Goal: Information Seeking & Learning: Get advice/opinions

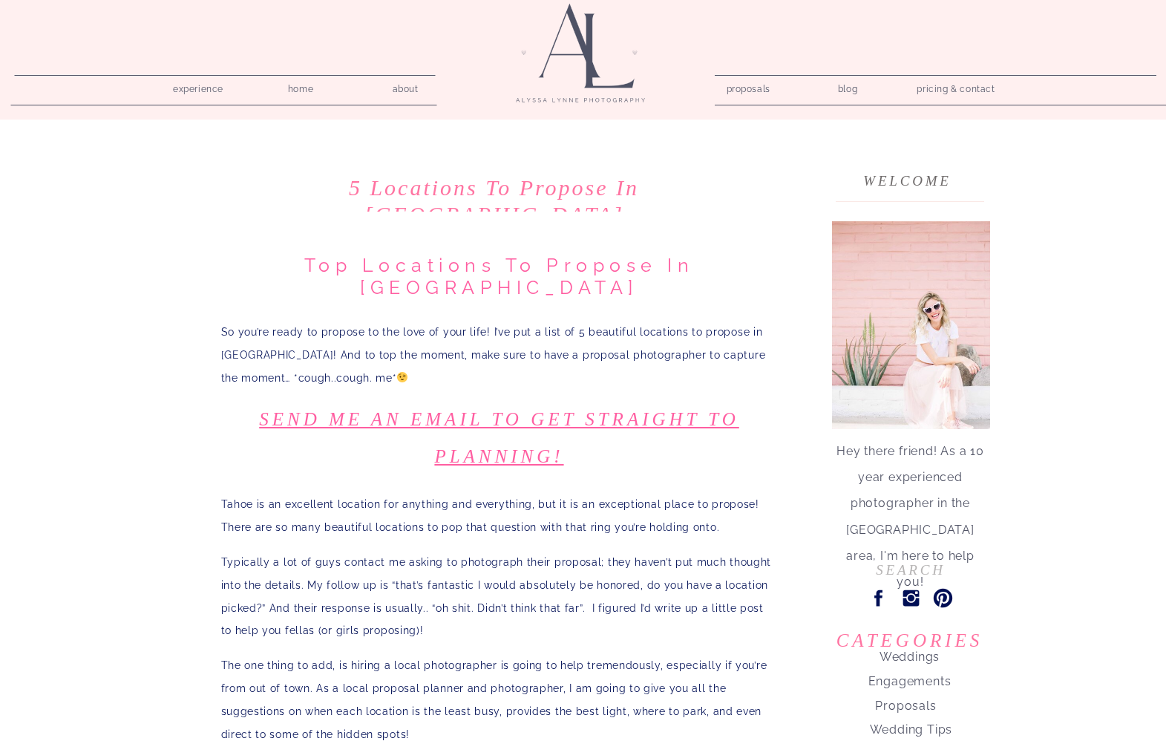
click at [353, 321] on p "So you’re ready to propose to the love of your life! I’ve put a list of 5 beaut…" at bounding box center [499, 355] width 557 height 68
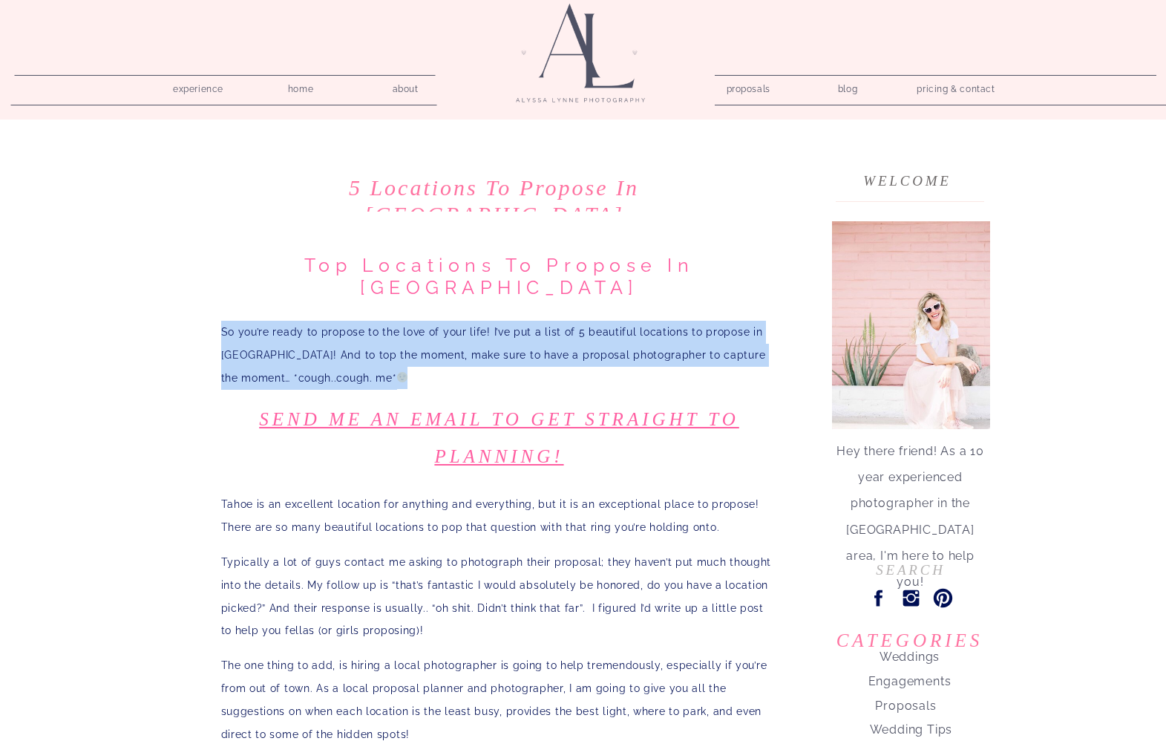
click at [353, 321] on p "So you’re ready to propose to the love of your life! I’ve put a list of 5 beaut…" at bounding box center [499, 355] width 557 height 68
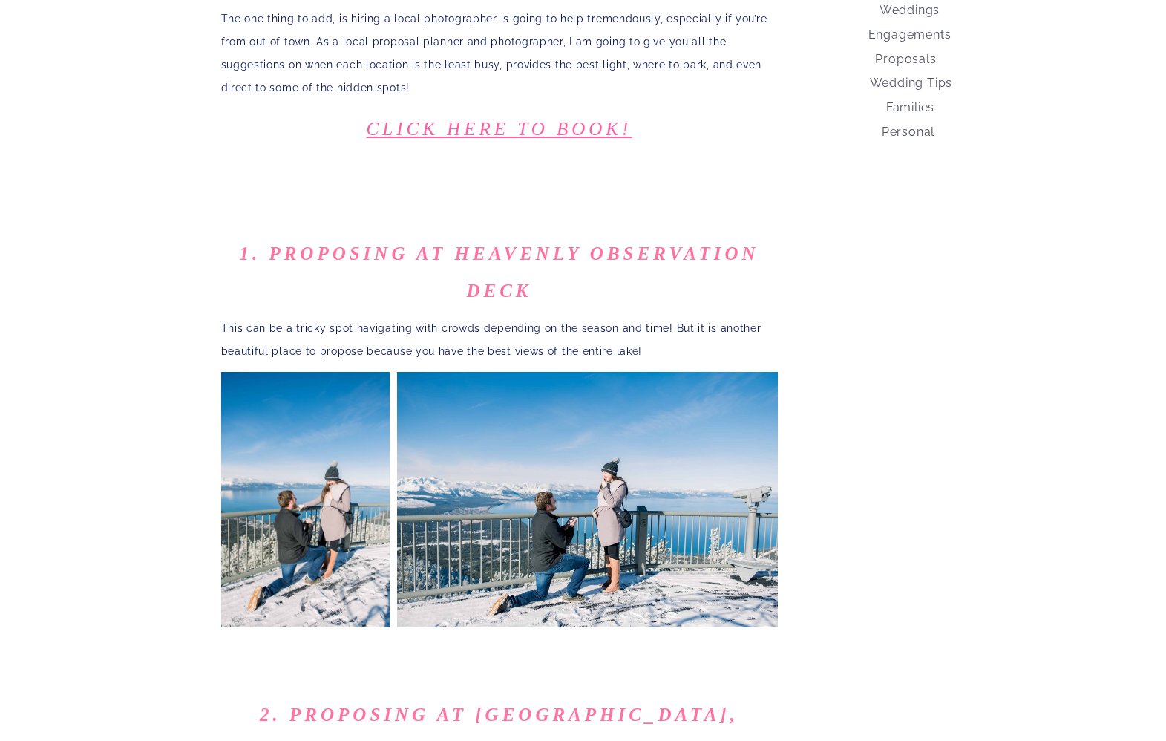
scroll to position [692, 0]
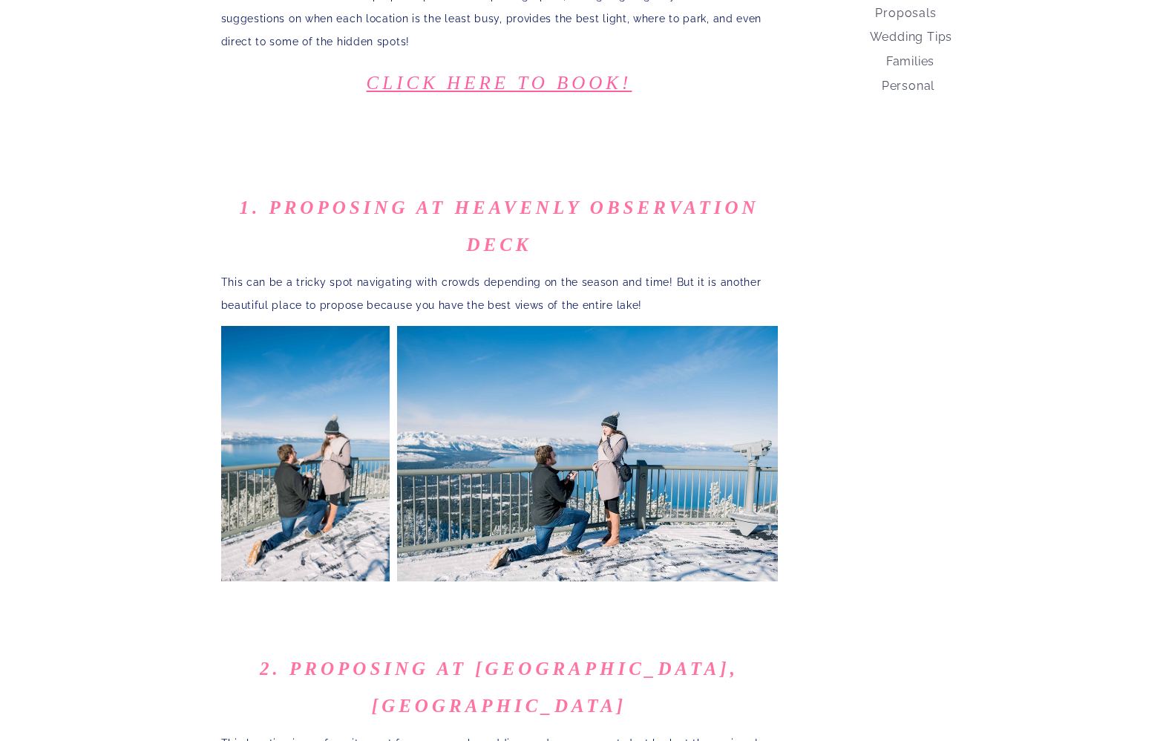
click at [424, 271] on p "This can be a tricky spot navigating with crowds depending on the season and ti…" at bounding box center [499, 294] width 557 height 46
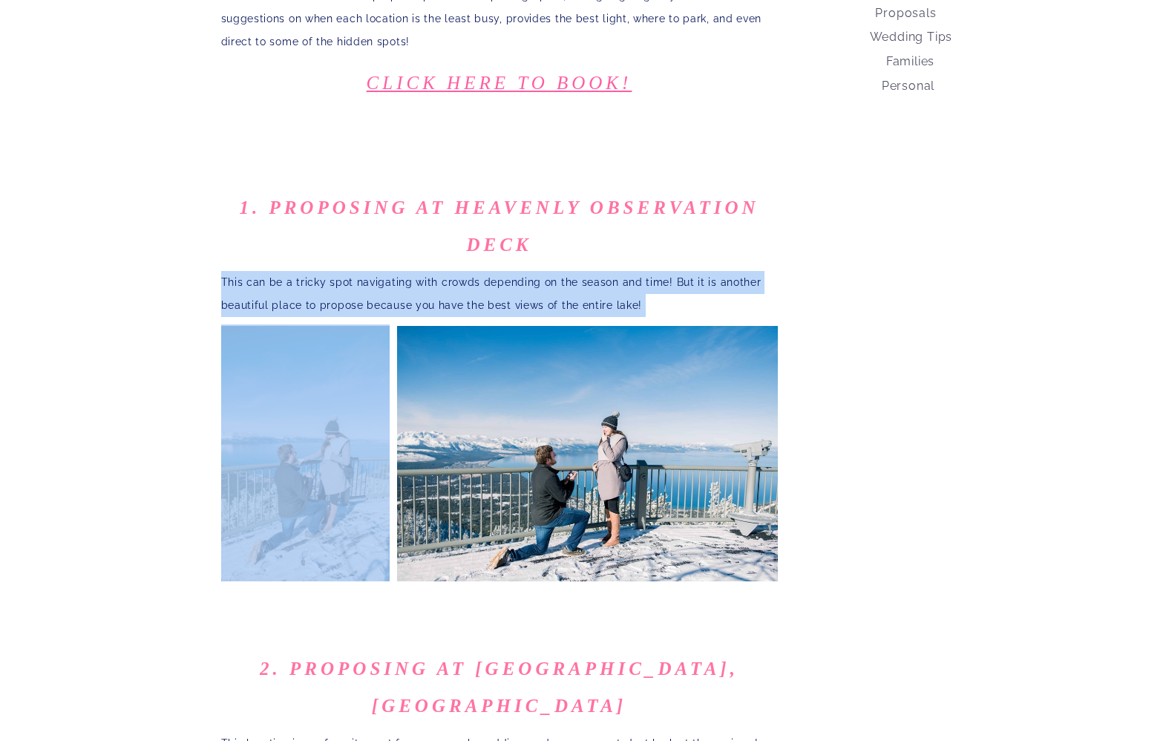
click at [424, 271] on p "This can be a tricky spot navigating with crowds depending on the season and ti…" at bounding box center [499, 294] width 557 height 46
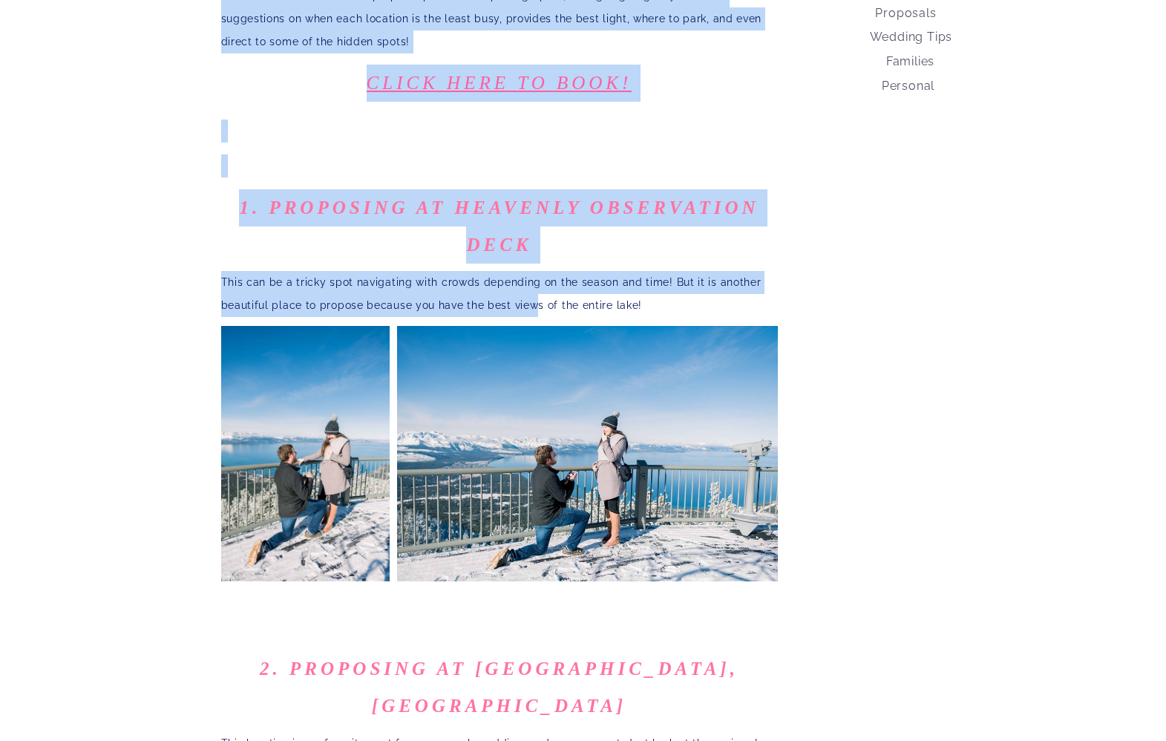
drag, startPoint x: 219, startPoint y: 280, endPoint x: 529, endPoint y: 279, distance: 310.2
drag, startPoint x: 526, startPoint y: 279, endPoint x: 499, endPoint y: 283, distance: 27.8
click at [525, 279] on p "This can be a tricky spot navigating with crowds depending on the season and ti…" at bounding box center [499, 294] width 557 height 46
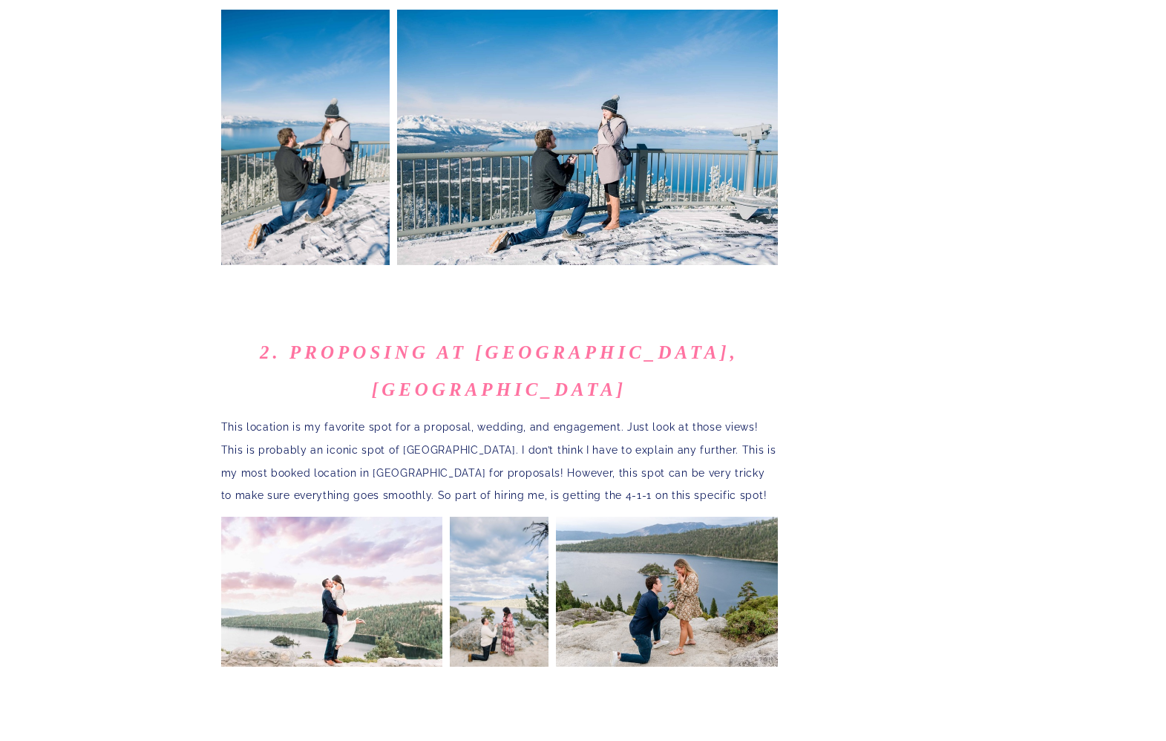
scroll to position [1212, 0]
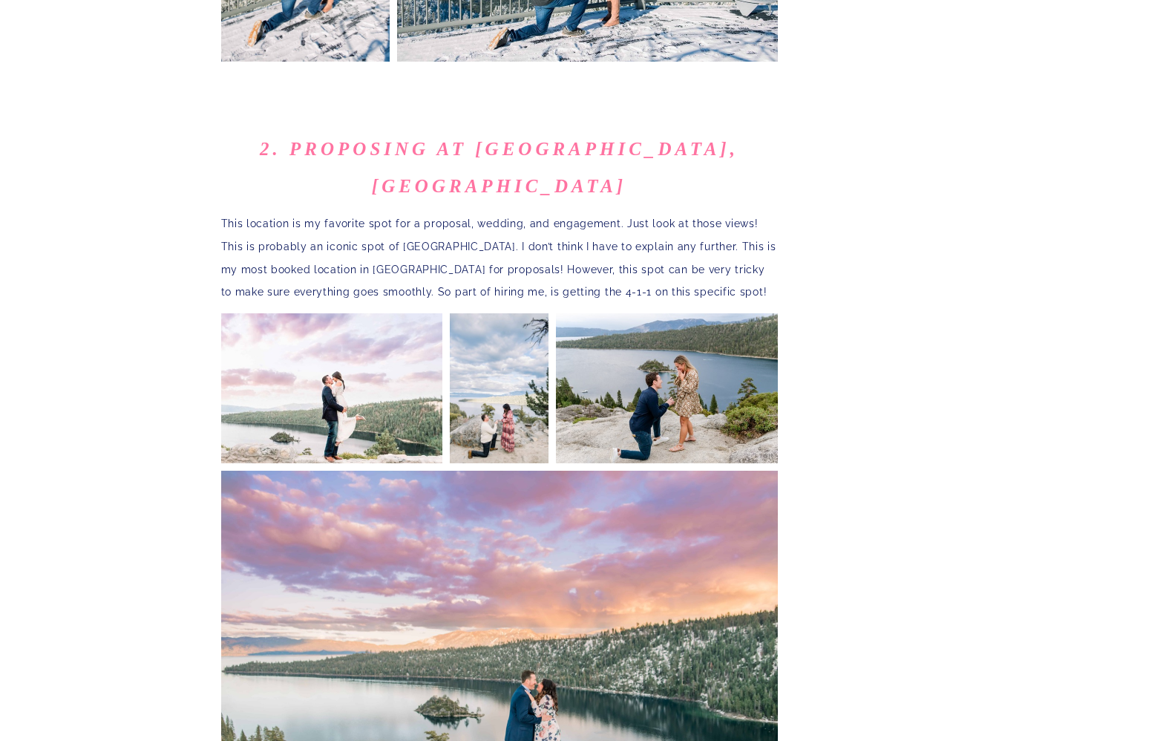
click at [404, 212] on p "This location is my favorite spot for a proposal, wedding, and engagement. Just…" at bounding box center [499, 257] width 557 height 91
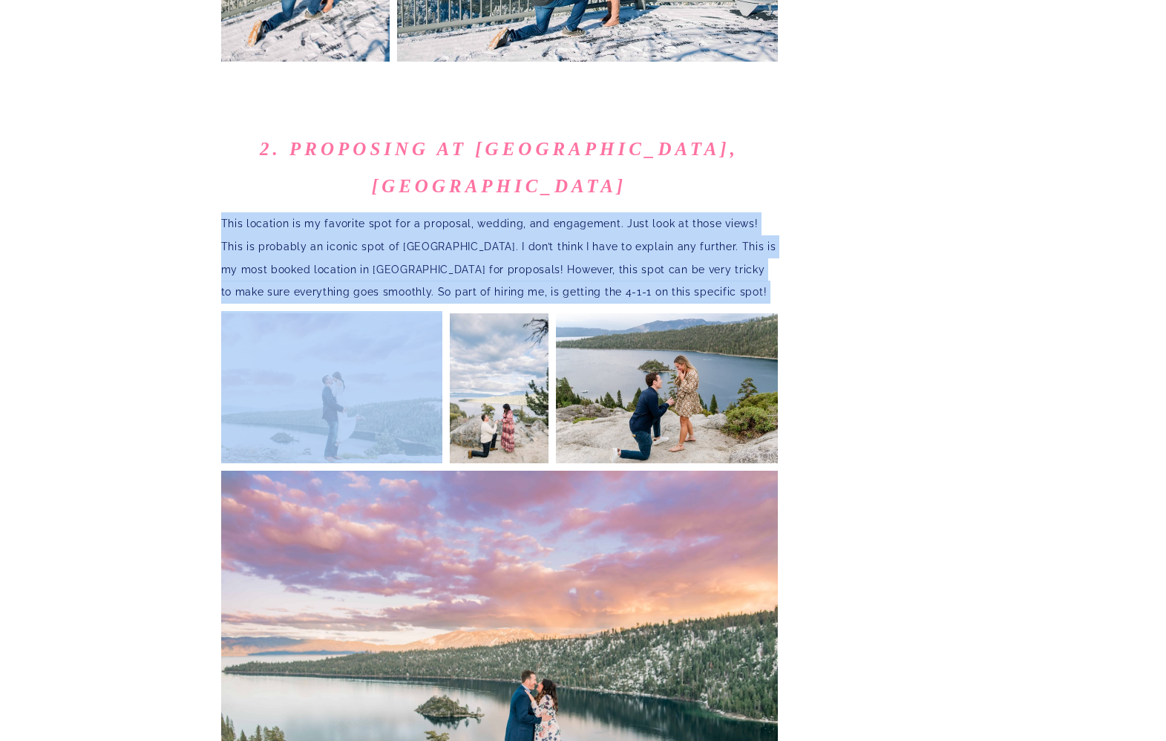
click at [404, 212] on p "This location is my favorite spot for a proposal, wedding, and engagement. Just…" at bounding box center [499, 257] width 557 height 91
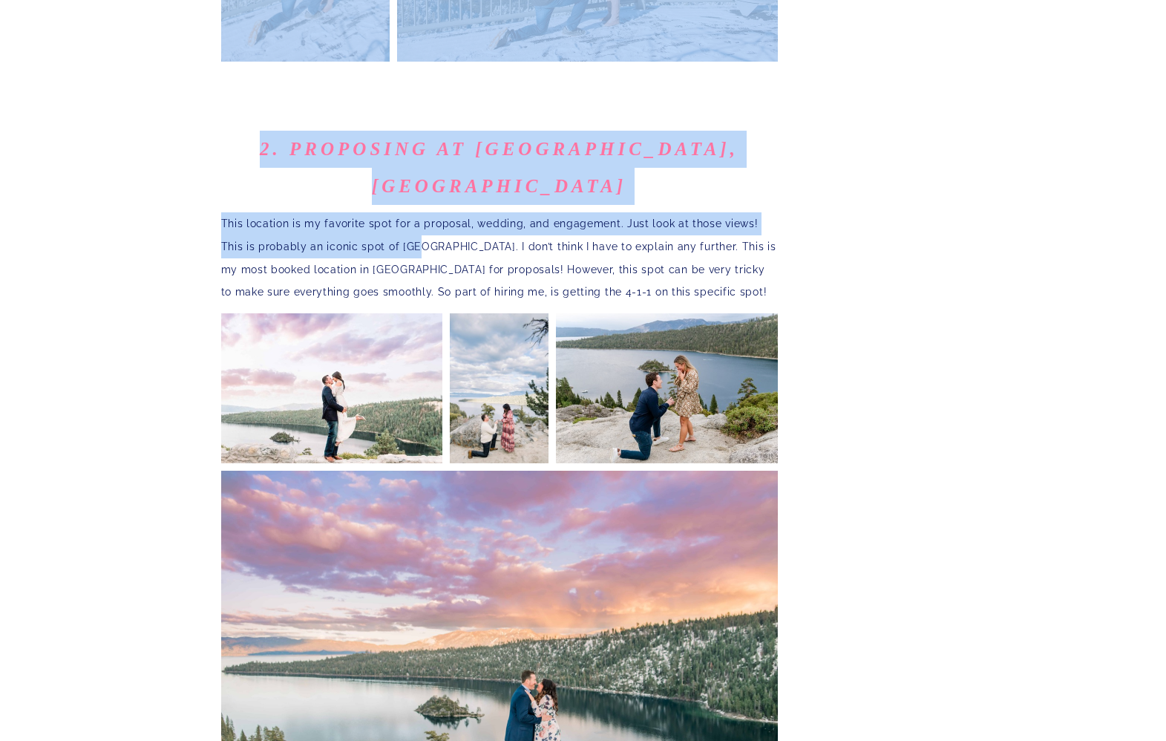
drag, startPoint x: 219, startPoint y: 191, endPoint x: 398, endPoint y: 183, distance: 179.0
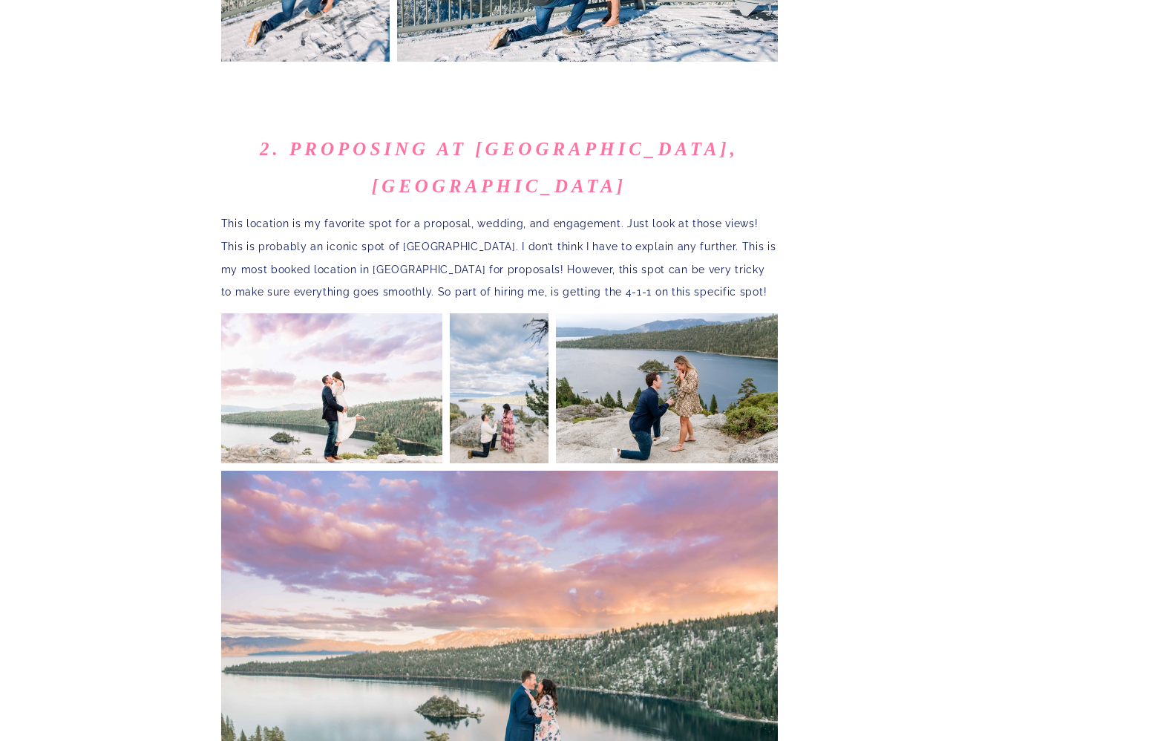
click at [449, 218] on p "This location is my favorite spot for a proposal, wedding, and engagement. Just…" at bounding box center [499, 257] width 557 height 91
click at [442, 212] on p "This location is my favorite spot for a proposal, wedding, and engagement. Just…" at bounding box center [499, 257] width 557 height 91
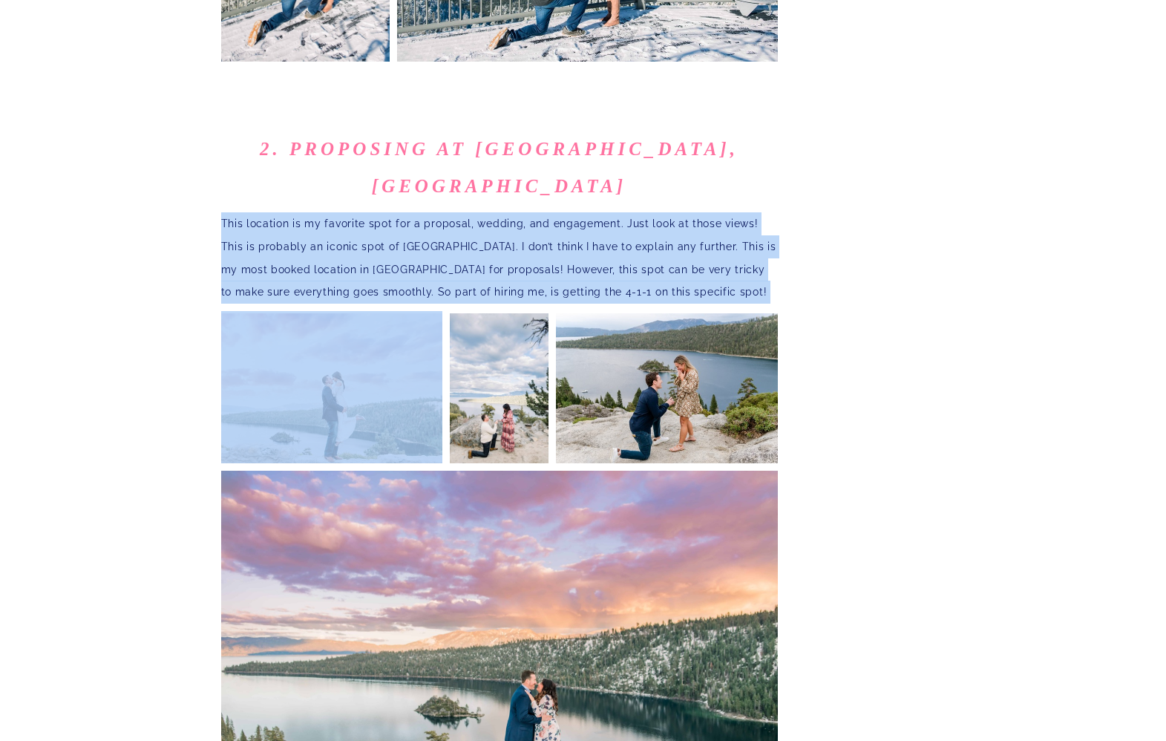
click at [442, 212] on p "This location is my favorite spot for a proposal, wedding, and engagement. Just…" at bounding box center [499, 257] width 557 height 91
click at [461, 212] on p "This location is my favorite spot for a proposal, wedding, and engagement. Just…" at bounding box center [499, 257] width 557 height 91
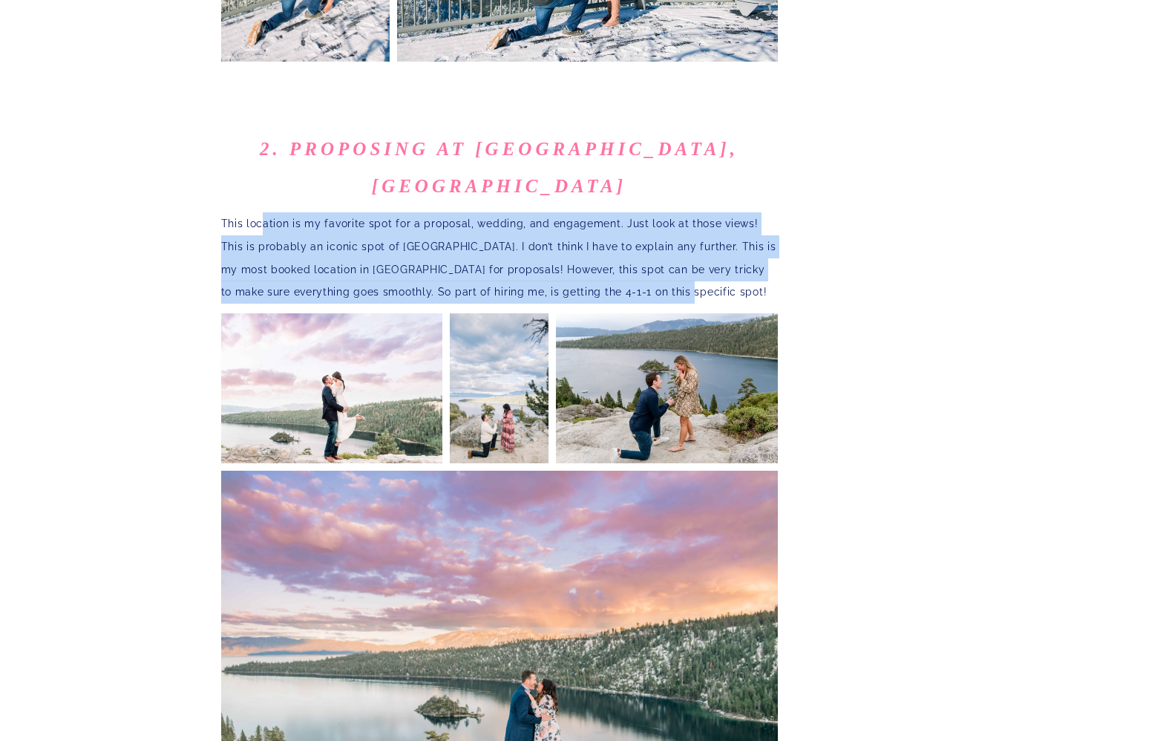
drag, startPoint x: 698, startPoint y: 232, endPoint x: 260, endPoint y: 165, distance: 443.0
click at [260, 212] on p "This location is my favorite spot for a proposal, wedding, and engagement. Just…" at bounding box center [499, 257] width 557 height 91
click at [359, 217] on p "This location is my favorite spot for a proposal, wedding, and engagement. Just…" at bounding box center [499, 257] width 557 height 91
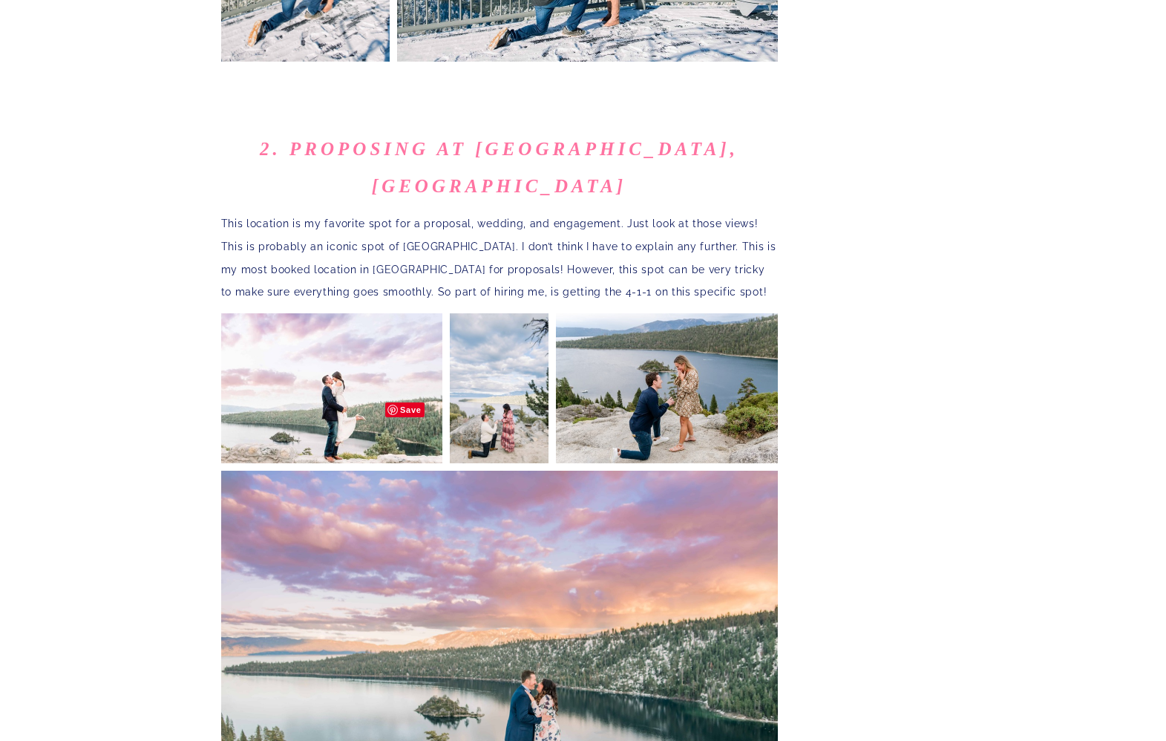
click at [332, 322] on img at bounding box center [332, 387] width 222 height 152
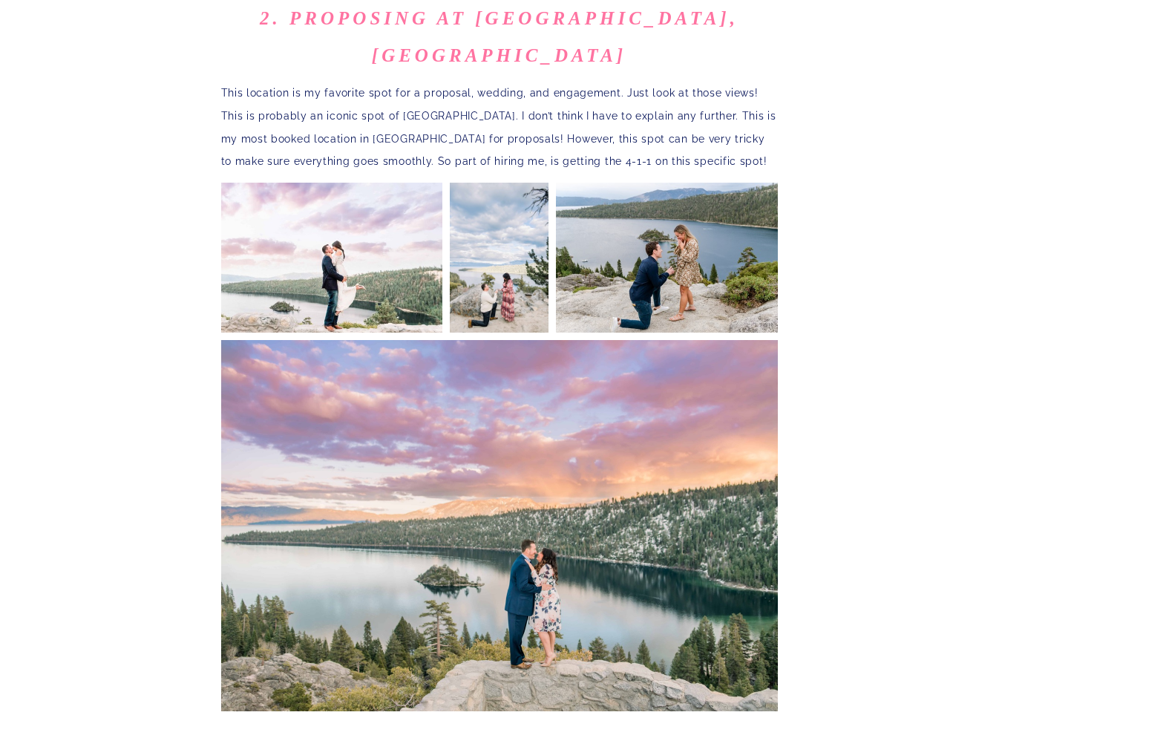
scroll to position [1385, 0]
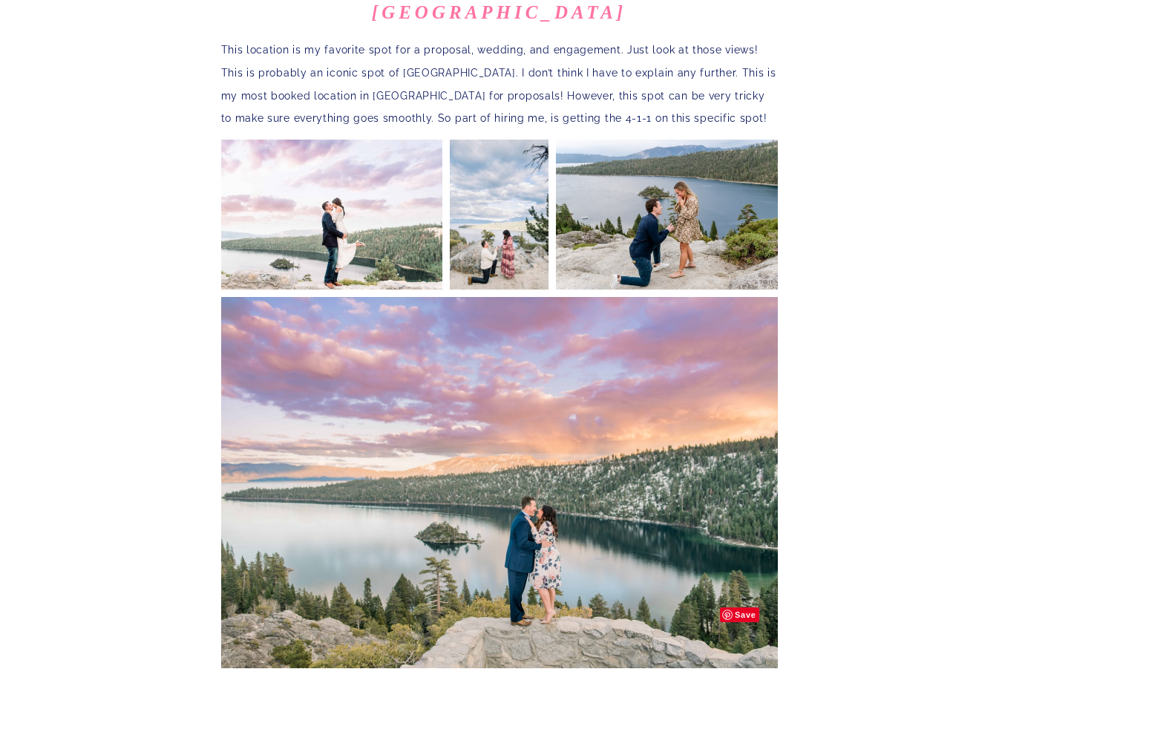
click at [421, 426] on img at bounding box center [499, 482] width 557 height 371
click at [489, 167] on img at bounding box center [499, 213] width 99 height 152
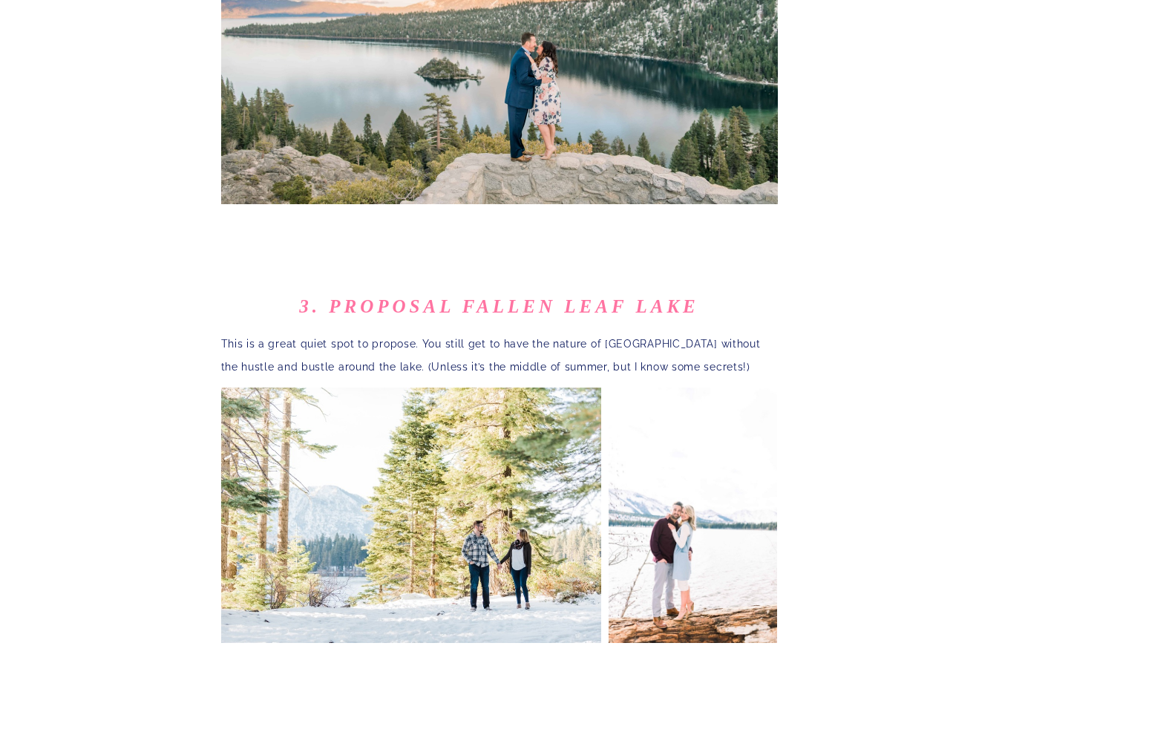
scroll to position [1905, 0]
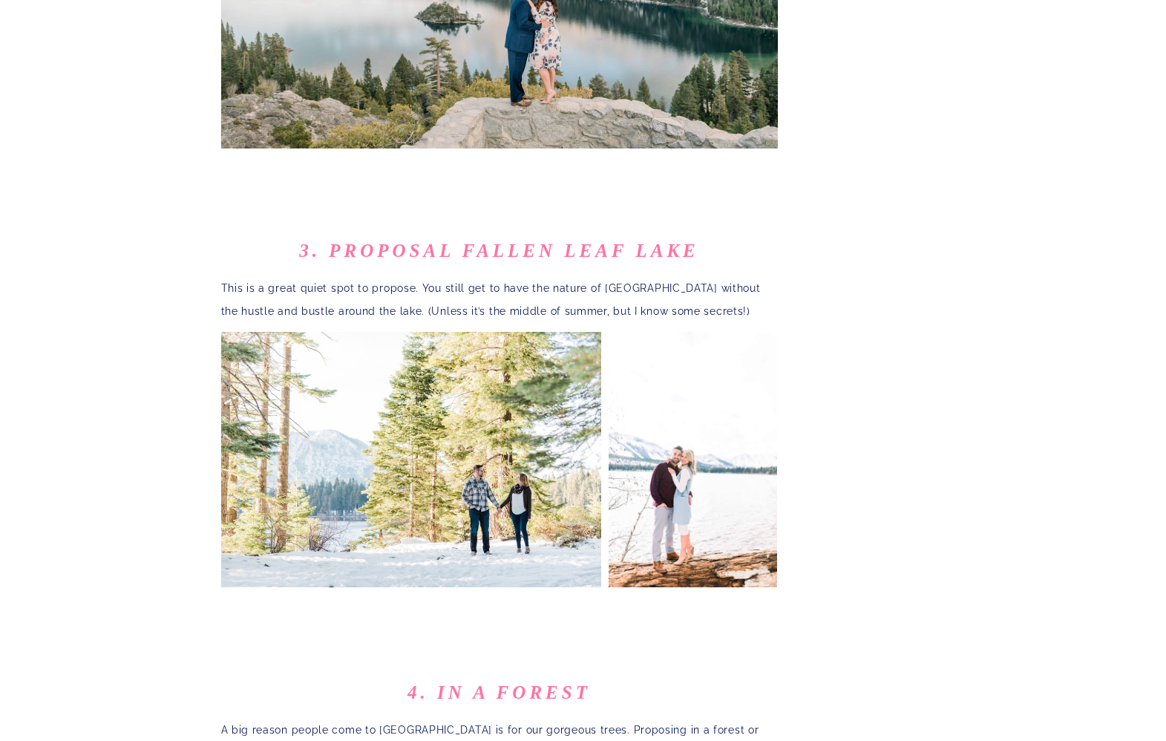
click at [85, 290] on div "welcome Hey there friend! As a 10 year experienced photographer in the [GEOGRAP…" at bounding box center [583, 312] width 1166 height 4195
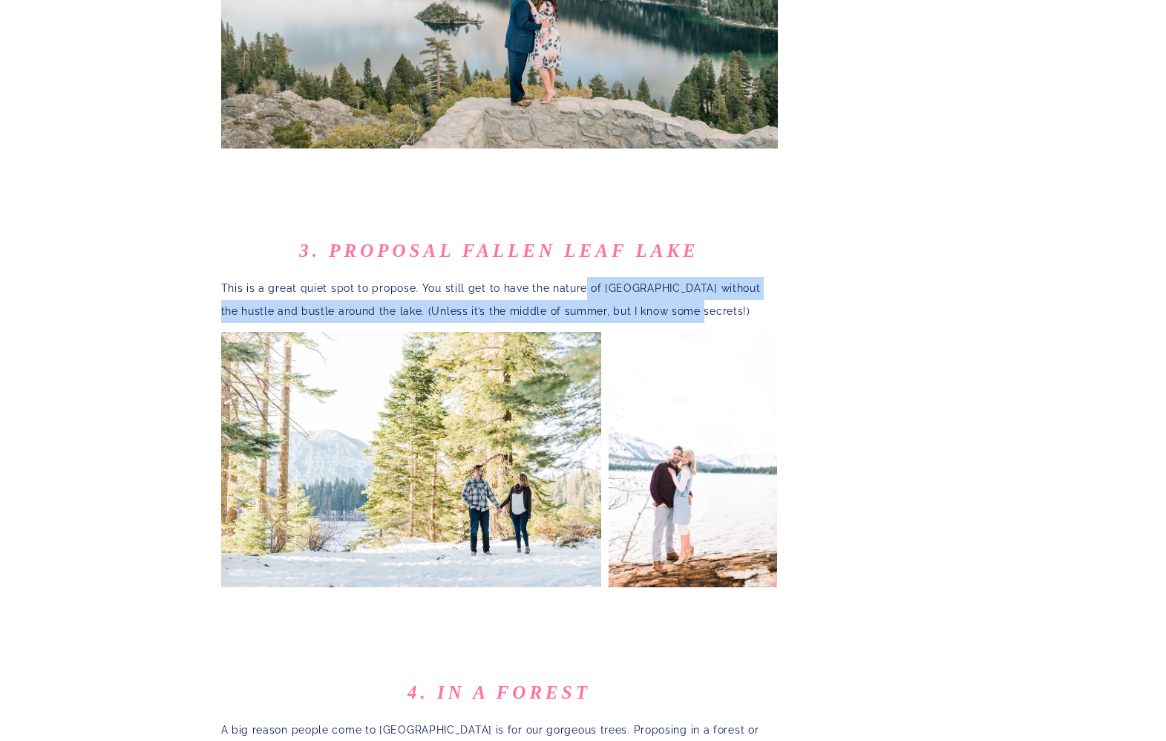
drag, startPoint x: 577, startPoint y: 226, endPoint x: 656, endPoint y: 255, distance: 84.3
click at [656, 277] on p "This is a great quiet spot to propose. You still get to have the nature of [GEO…" at bounding box center [499, 300] width 557 height 46
click at [373, 277] on p "This is a great quiet spot to propose. You still get to have the nature of [GEO…" at bounding box center [499, 300] width 557 height 46
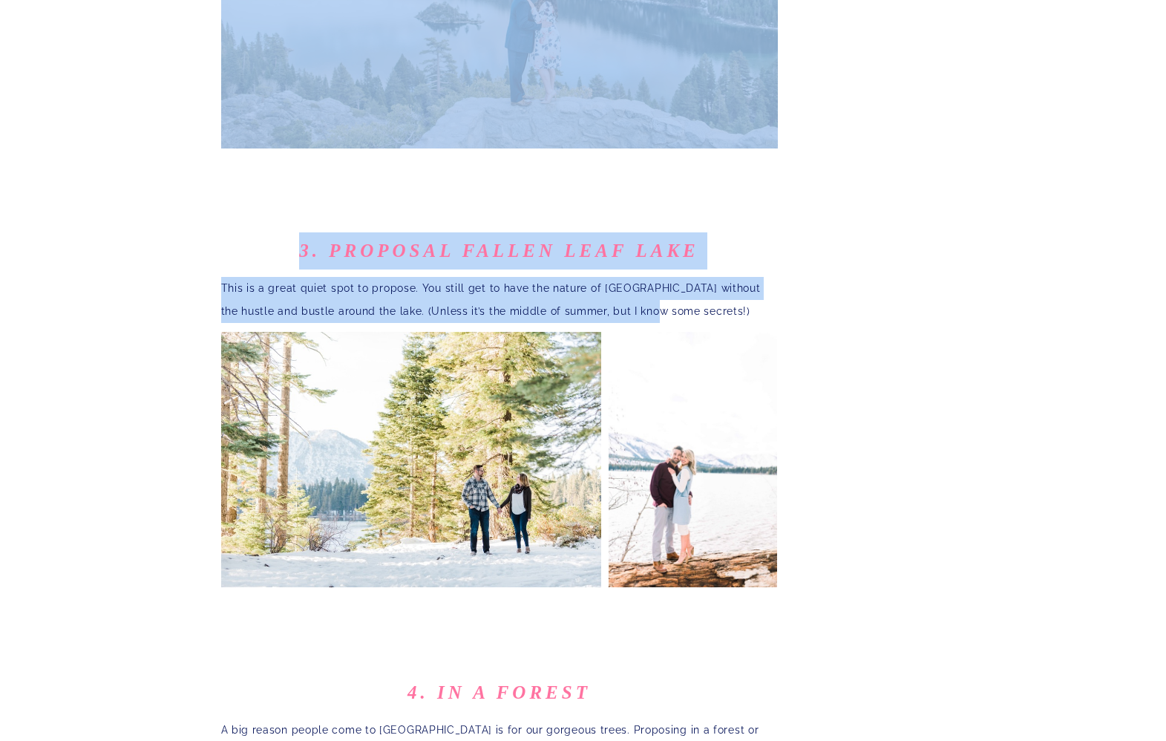
drag, startPoint x: 329, startPoint y: 249, endPoint x: 622, endPoint y: 251, distance: 293.1
click at [622, 251] on div "welcome Hey there friend! As a 10 year experienced photographer in the [GEOGRAP…" at bounding box center [583, 312] width 1166 height 4195
click at [508, 277] on p "This is a great quiet spot to propose. You still get to have the nature of [GEO…" at bounding box center [499, 300] width 557 height 46
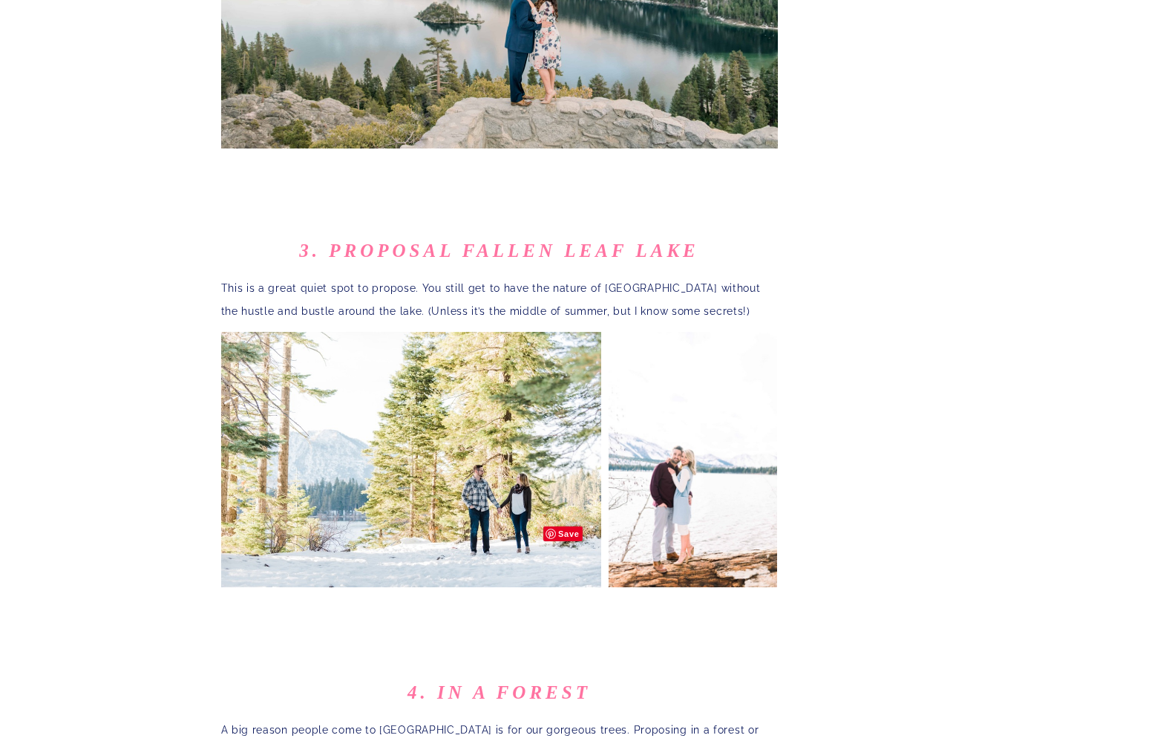
click at [452, 411] on img at bounding box center [411, 458] width 380 height 257
click at [657, 426] on img at bounding box center [692, 458] width 169 height 257
click at [913, 440] on div "welcome Hey there friend! As a 10 year experienced photographer in the [GEOGRAP…" at bounding box center [583, 312] width 1166 height 4195
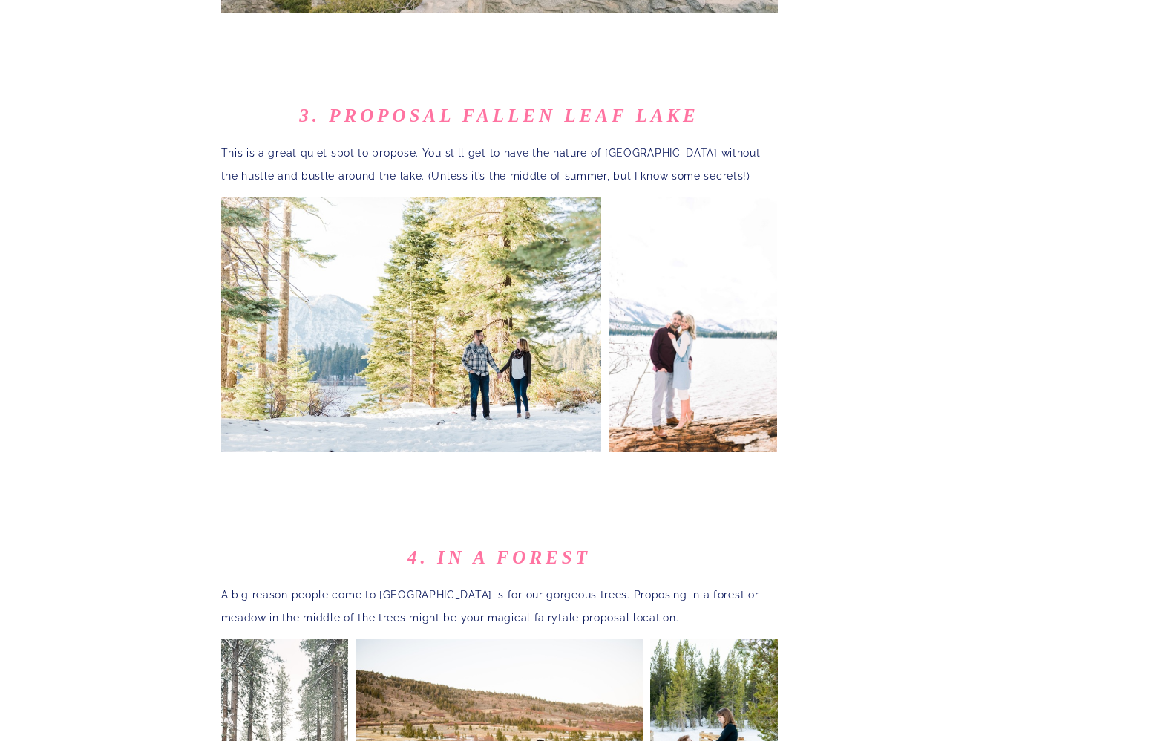
scroll to position [2078, 0]
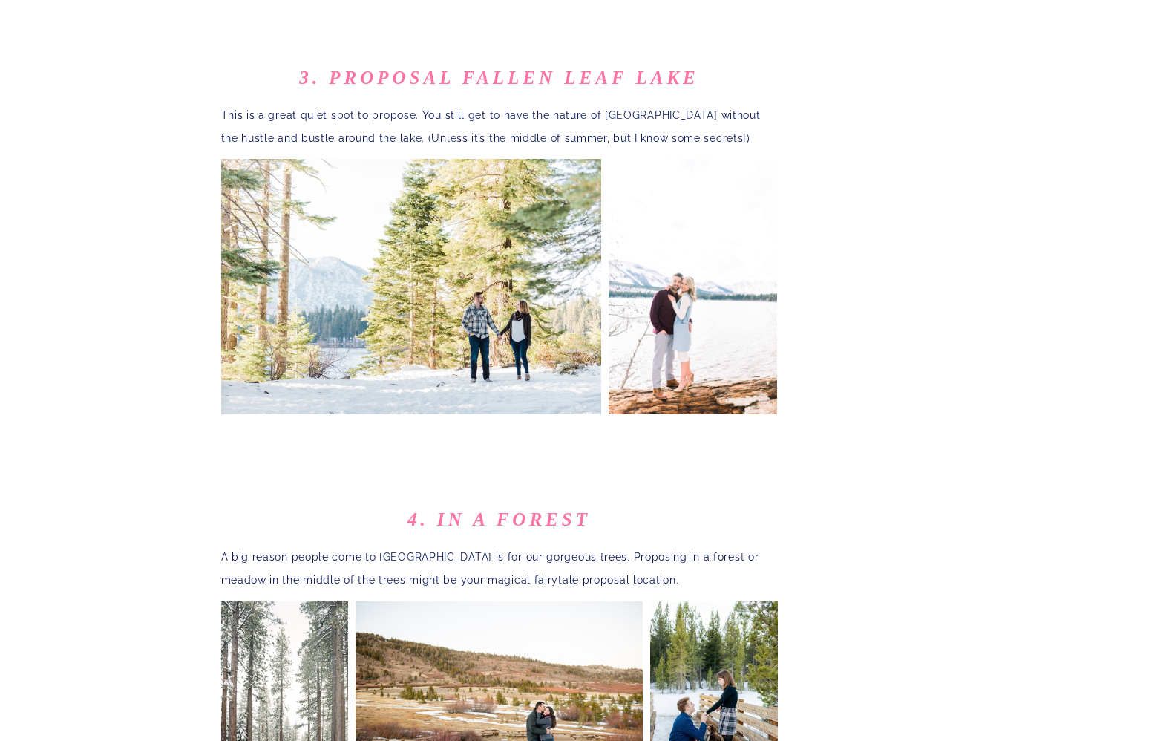
click at [904, 423] on div "welcome Hey there friend! As a 10 year experienced photographer in the [GEOGRAP…" at bounding box center [583, 91] width 1166 height 4098
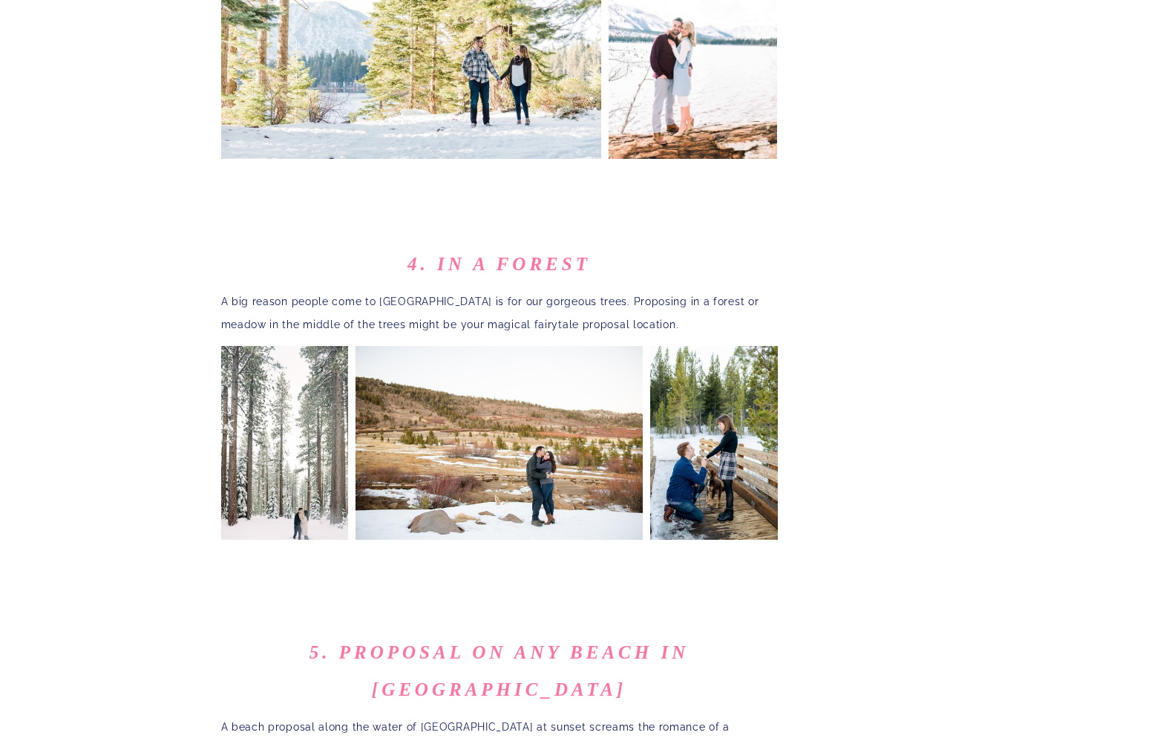
scroll to position [2424, 0]
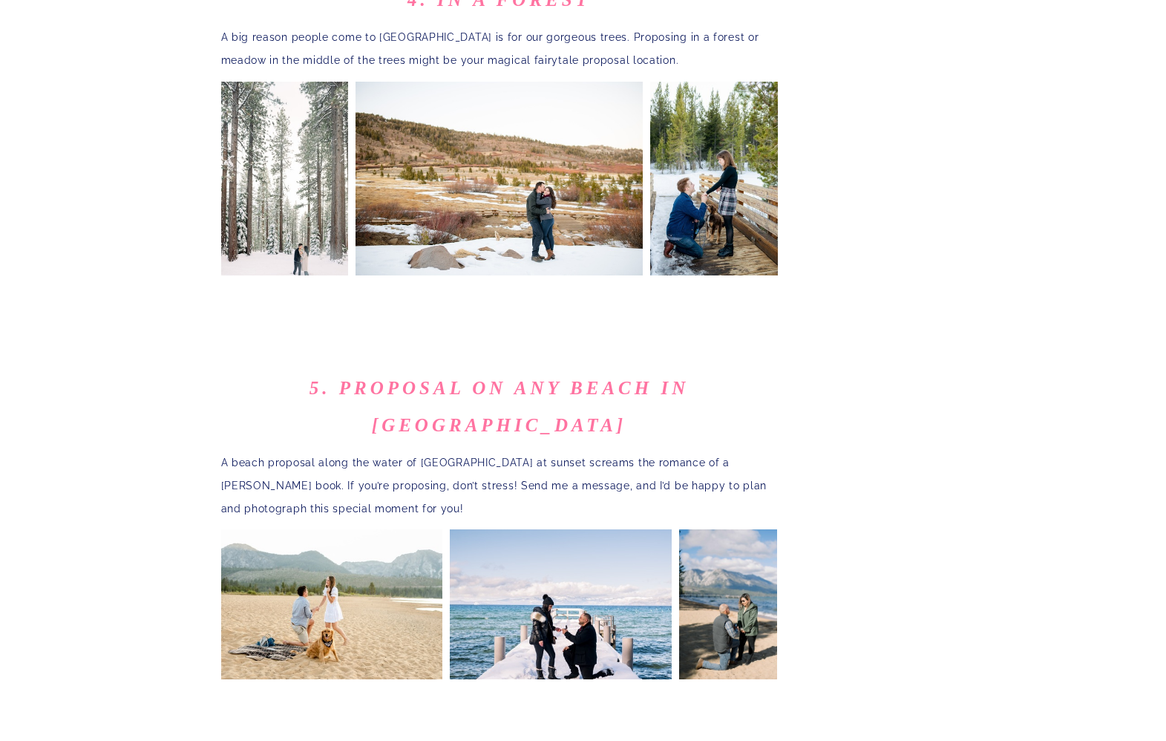
scroll to position [2770, 0]
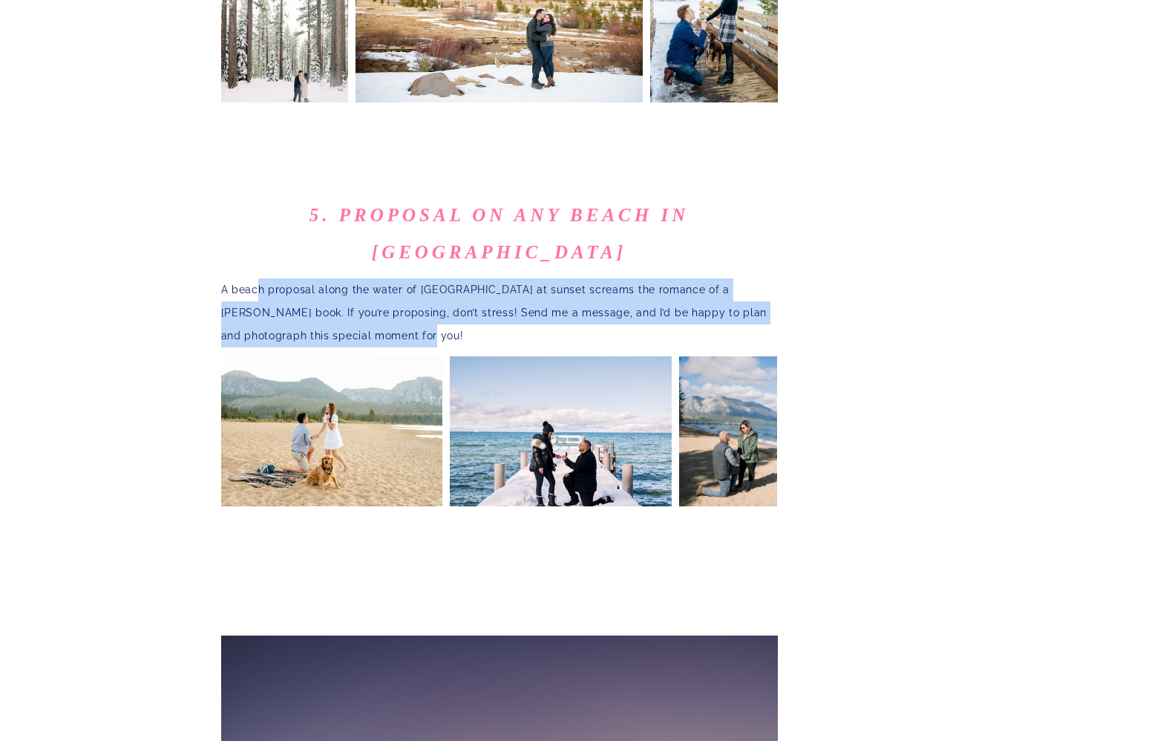
drag, startPoint x: 382, startPoint y: 234, endPoint x: 277, endPoint y: 200, distance: 110.5
click at [260, 278] on p "A beach proposal along the water of [GEOGRAPHIC_DATA] at sunset screams the rom…" at bounding box center [499, 312] width 557 height 68
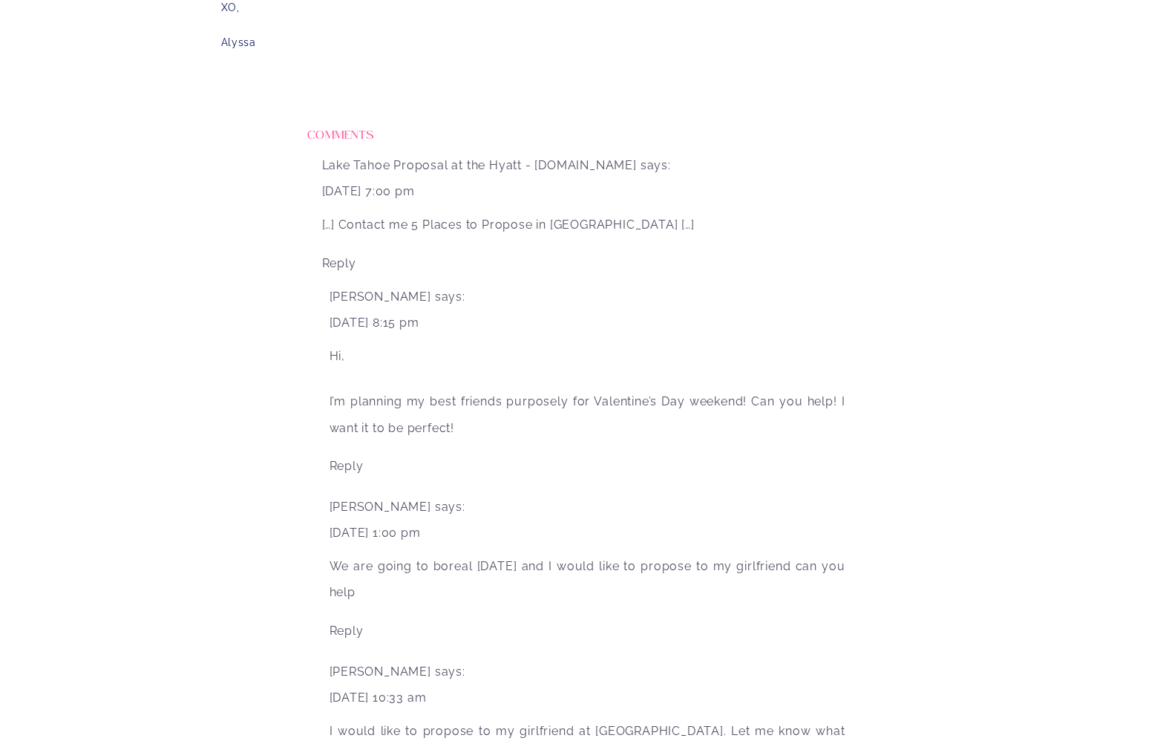
scroll to position [3809, 0]
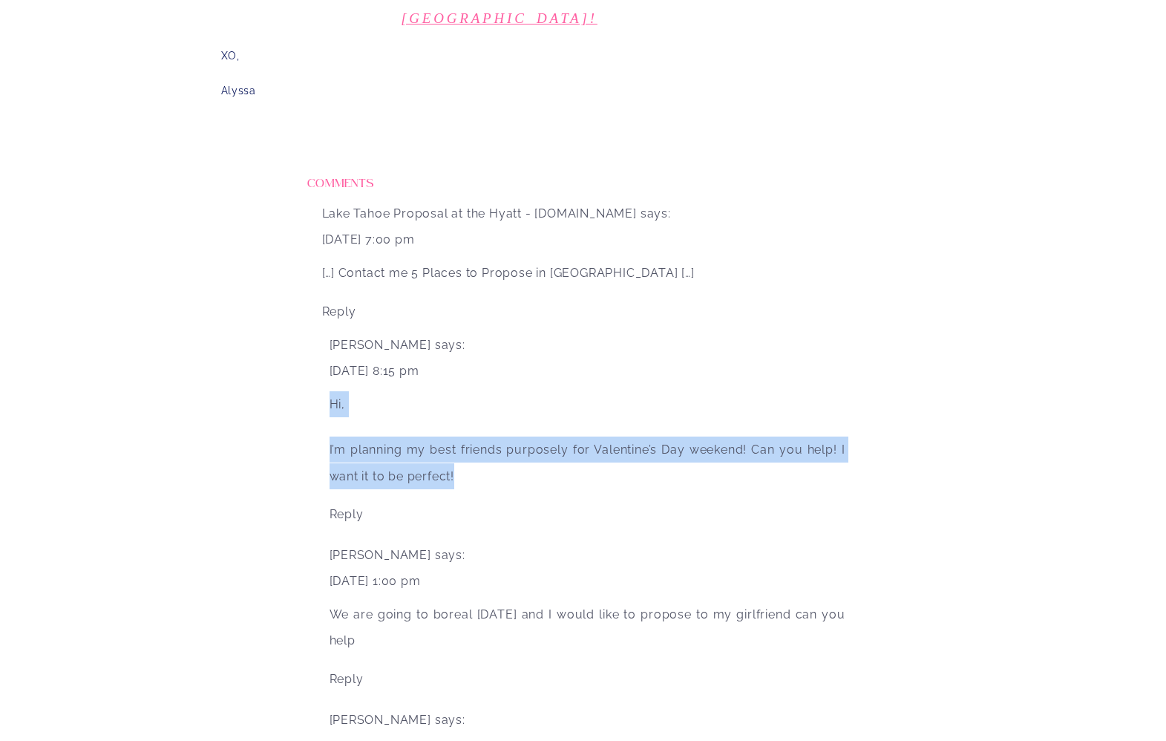
drag, startPoint x: 477, startPoint y: 482, endPoint x: 328, endPoint y: 400, distance: 170.0
click at [328, 400] on li "[PERSON_NAME] says: [DATE] 8:15 pm Hi, I’m planning my best friends purposely f…" at bounding box center [587, 429] width 531 height 210
click at [534, 481] on p "I’m planning my best friends purposely for Valentine’s Day weekend! Can you hel…" at bounding box center [587, 458] width 516 height 59
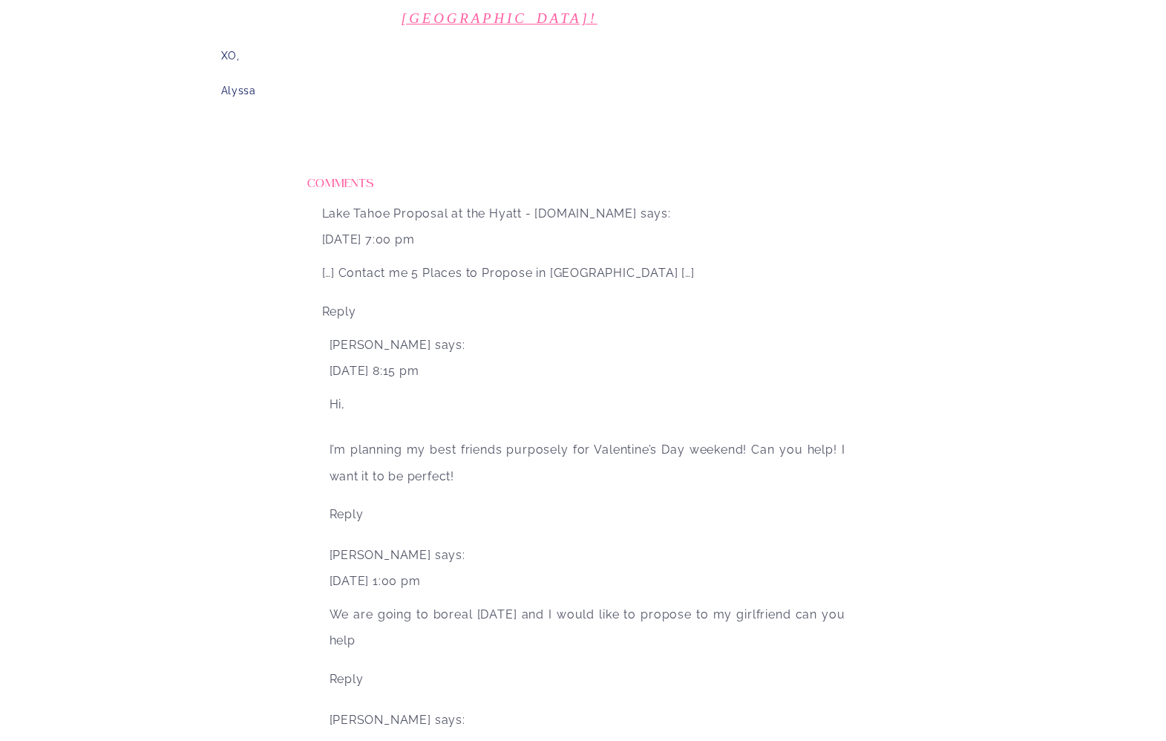
click at [530, 471] on p "I’m planning my best friends purposely for Valentine’s Day weekend! Can you hel…" at bounding box center [587, 458] width 516 height 59
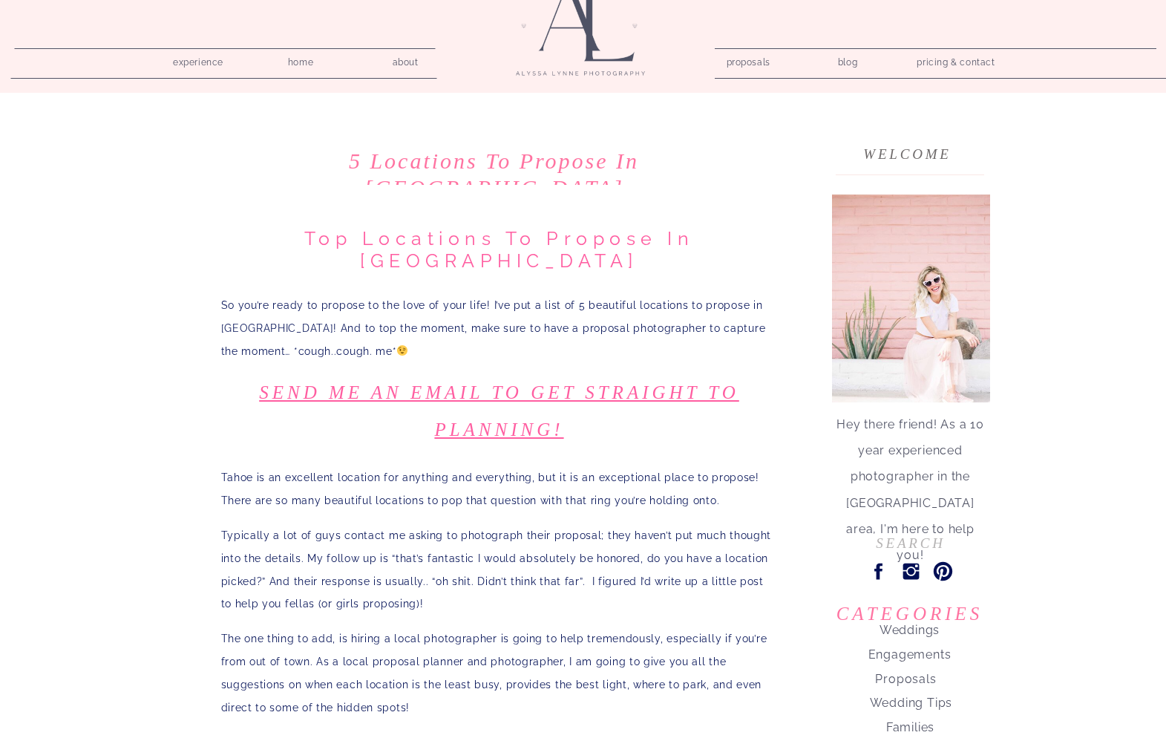
scroll to position [0, 0]
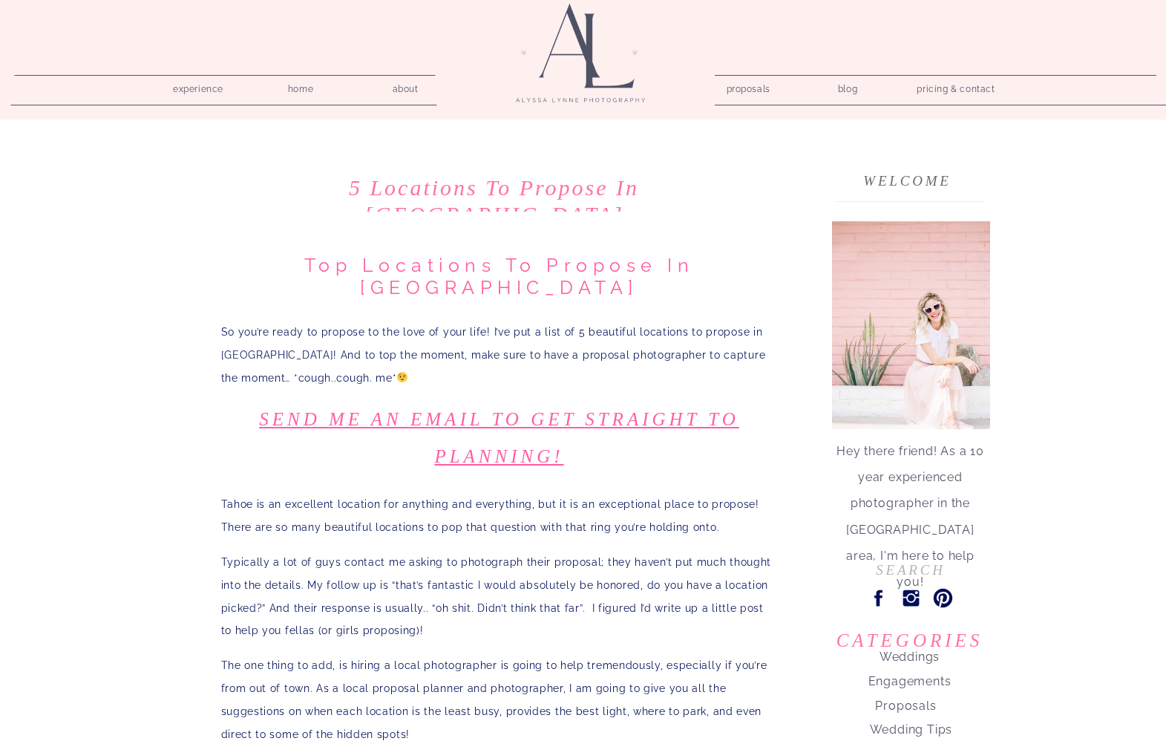
click at [921, 304] on div at bounding box center [911, 325] width 158 height 208
click at [896, 325] on div at bounding box center [911, 325] width 158 height 208
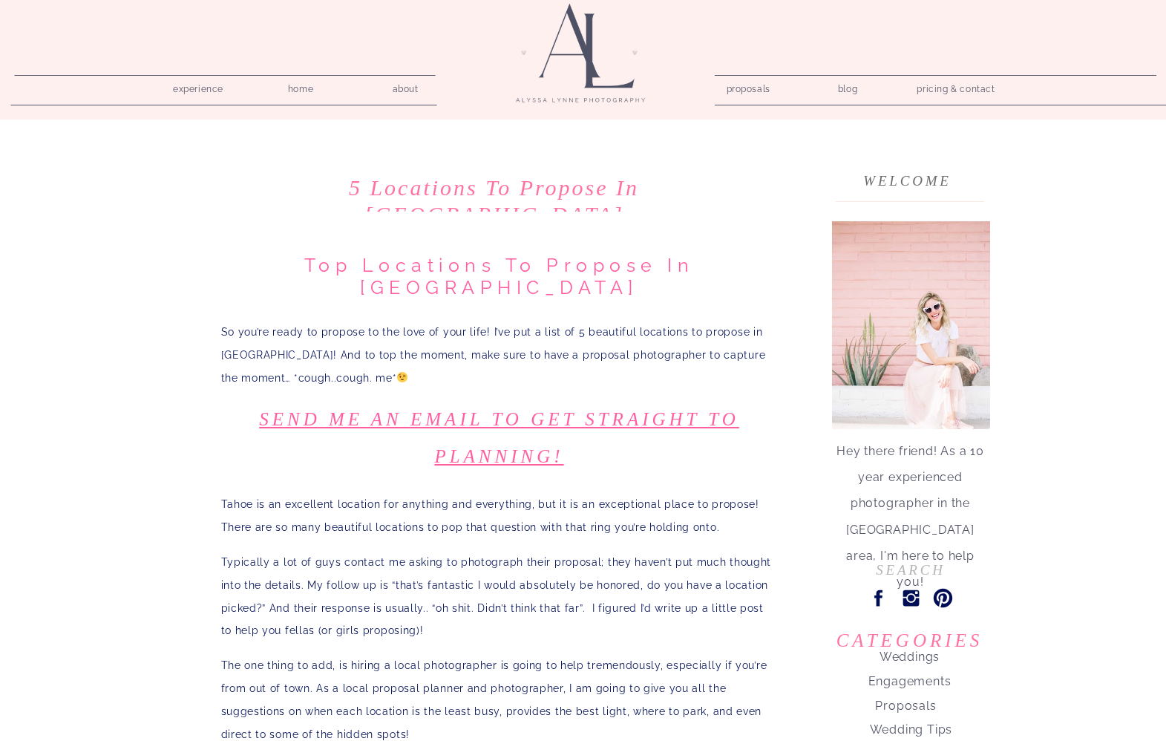
click at [896, 325] on div at bounding box center [911, 325] width 158 height 208
click at [479, 522] on div "Top locations to Propose in [GEOGRAPHIC_DATA] So you’re ready to propose to the…" at bounding box center [499, 499] width 557 height 491
